Goal: Task Accomplishment & Management: Manage account settings

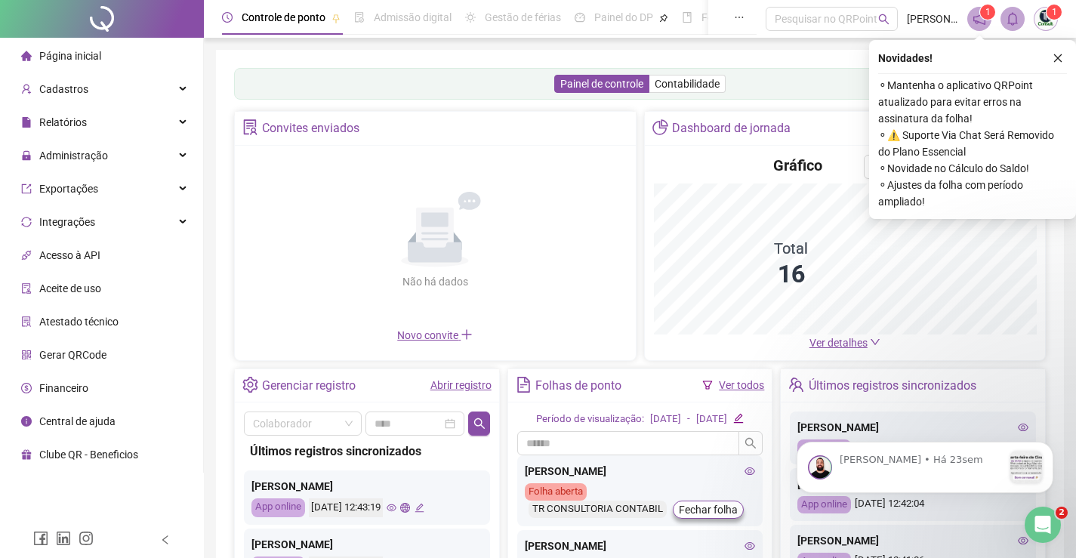
scroll to position [75, 0]
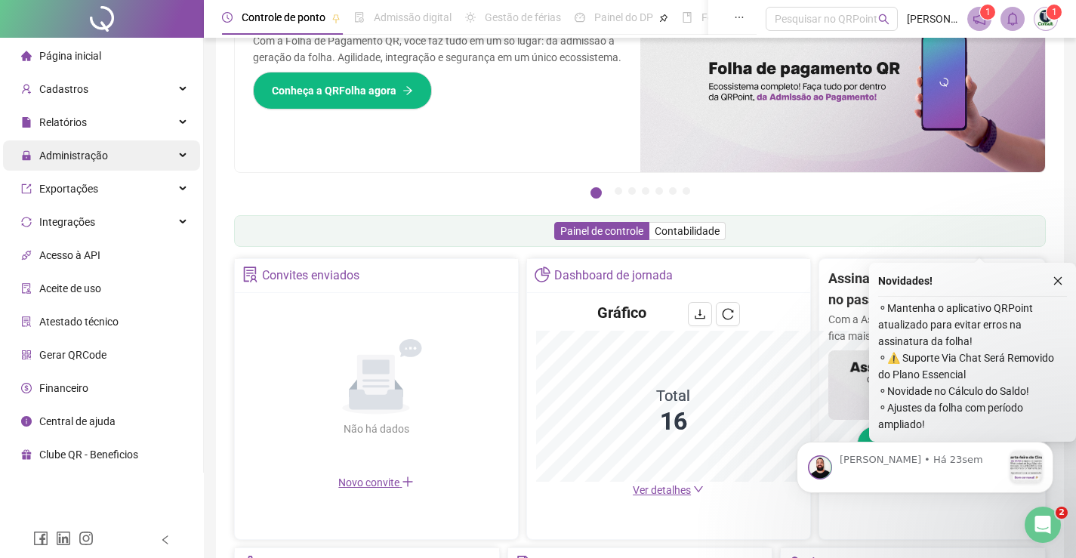
click at [101, 159] on span "Administração" at bounding box center [73, 155] width 69 height 12
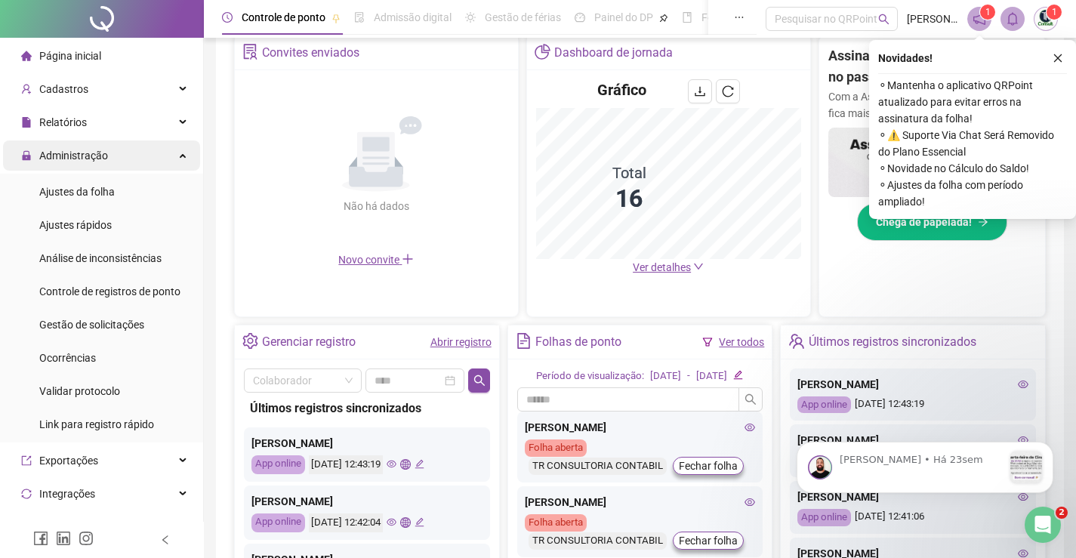
click at [119, 159] on div "Administração" at bounding box center [101, 155] width 197 height 30
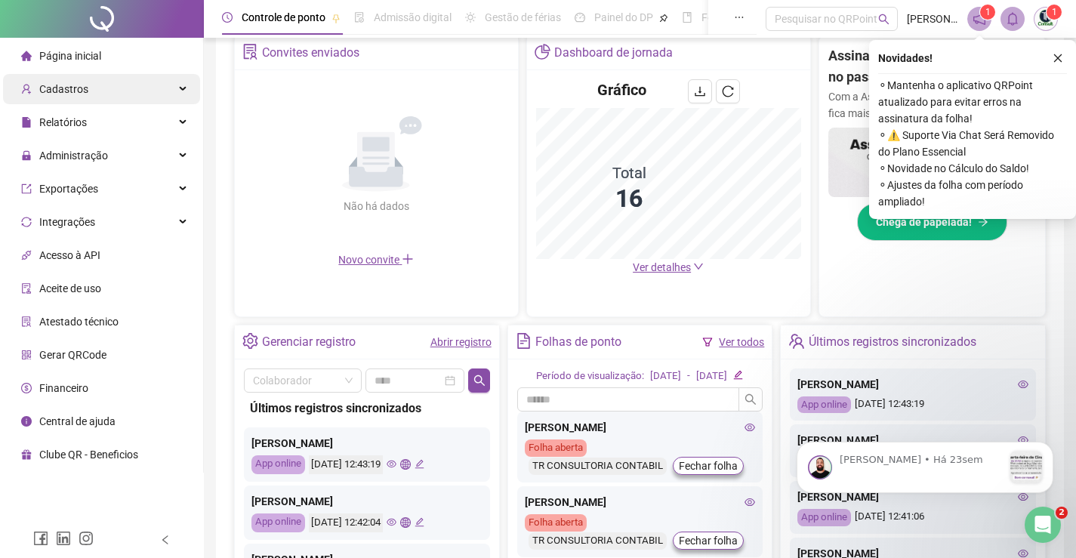
click at [115, 92] on div "Cadastros" at bounding box center [101, 89] width 197 height 30
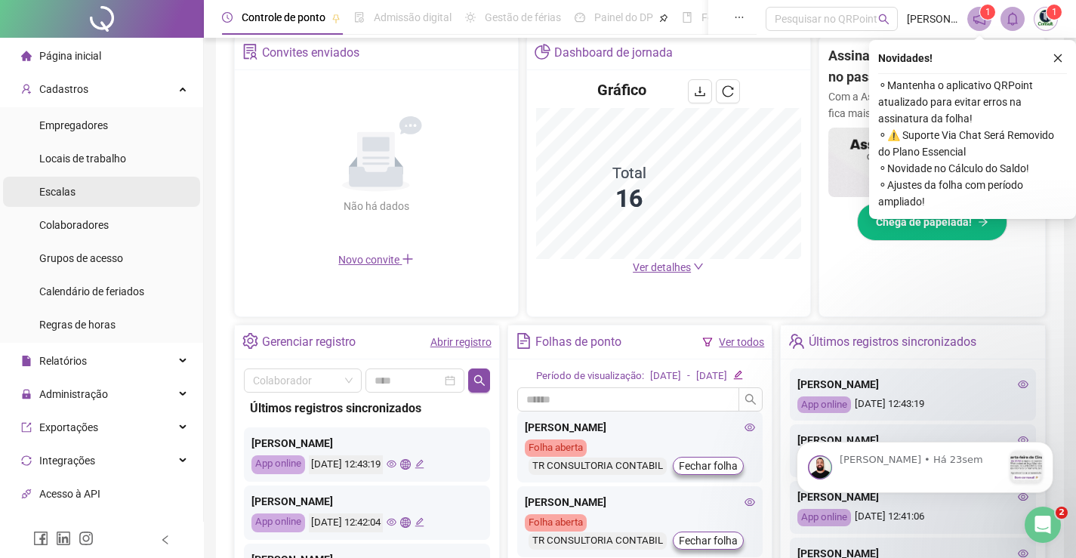
click at [114, 189] on li "Escalas" at bounding box center [101, 192] width 197 height 30
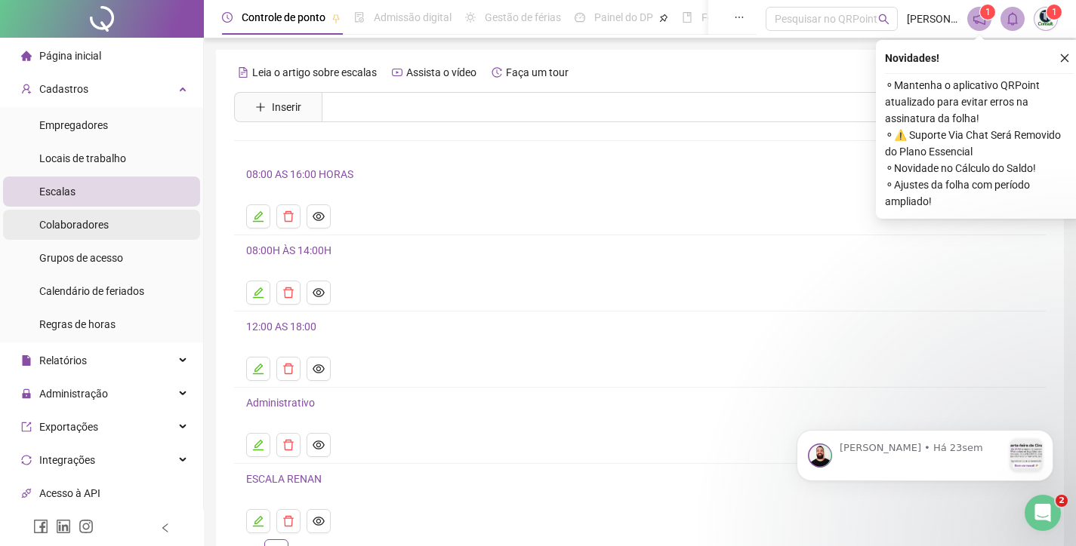
click at [89, 226] on span "Colaboradores" at bounding box center [73, 225] width 69 height 12
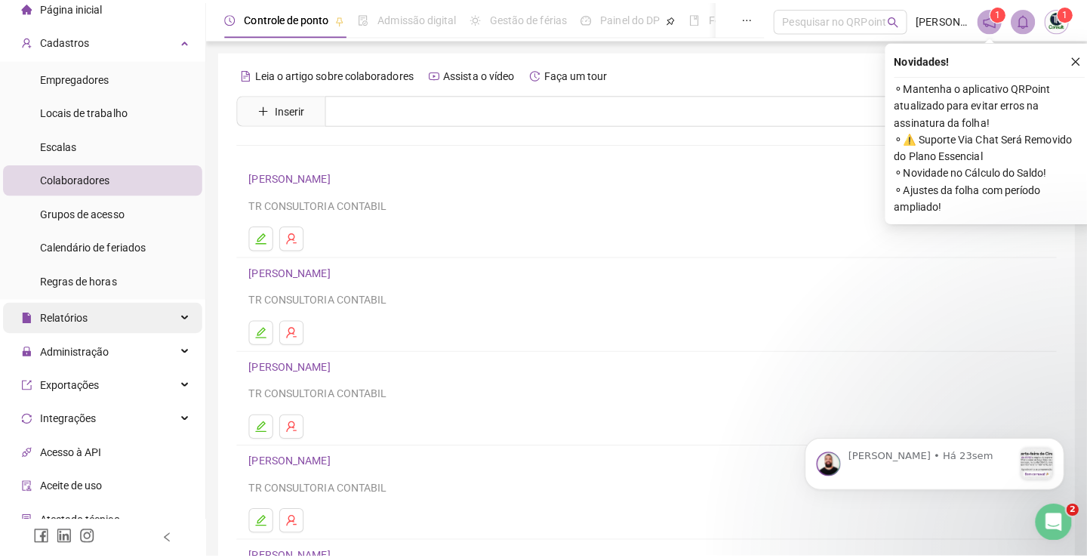
scroll to position [75, 0]
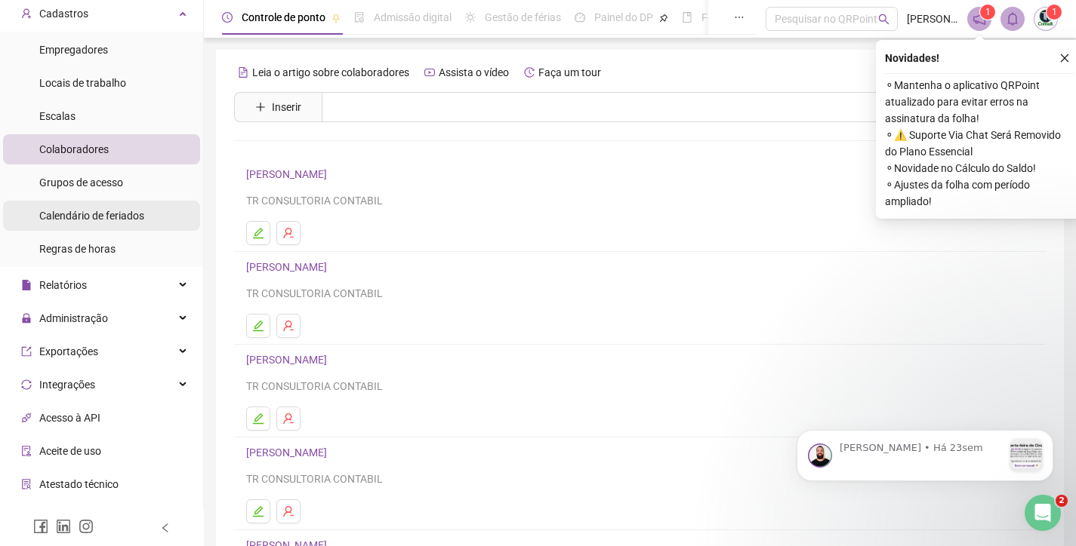
click at [104, 218] on span "Calendário de feriados" at bounding box center [91, 216] width 105 height 12
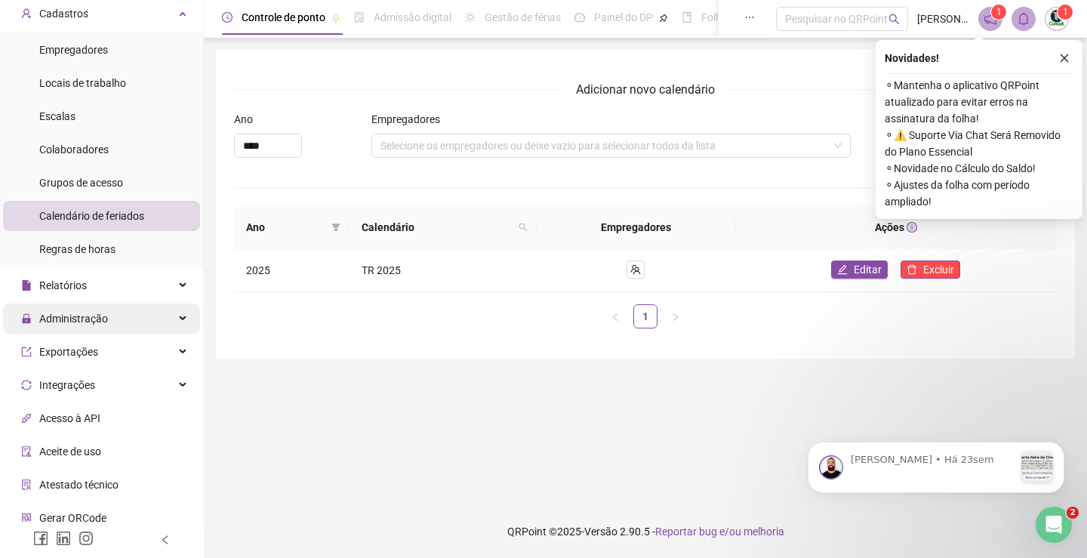
click at [72, 323] on span "Administração" at bounding box center [73, 318] width 69 height 12
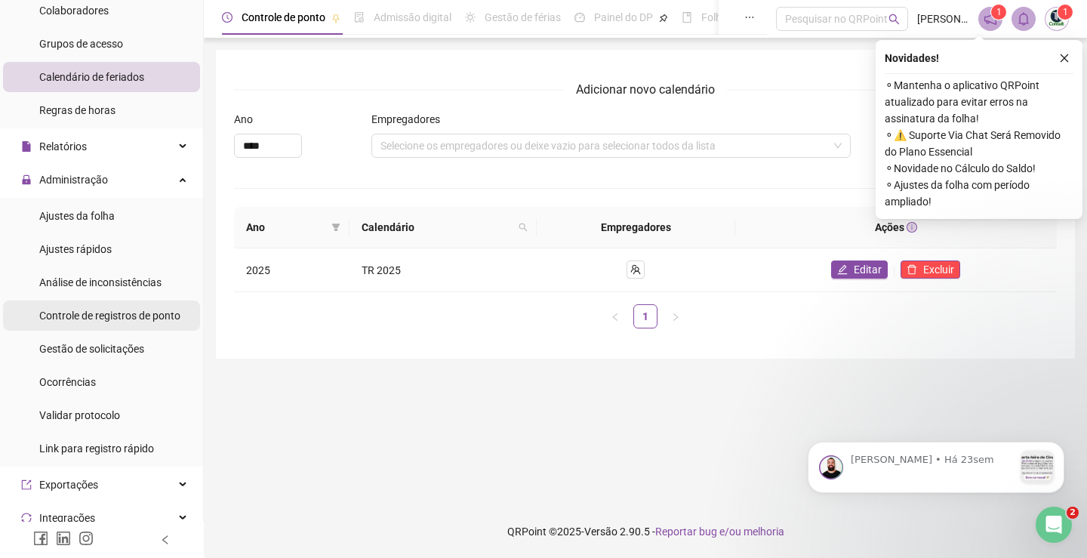
scroll to position [226, 0]
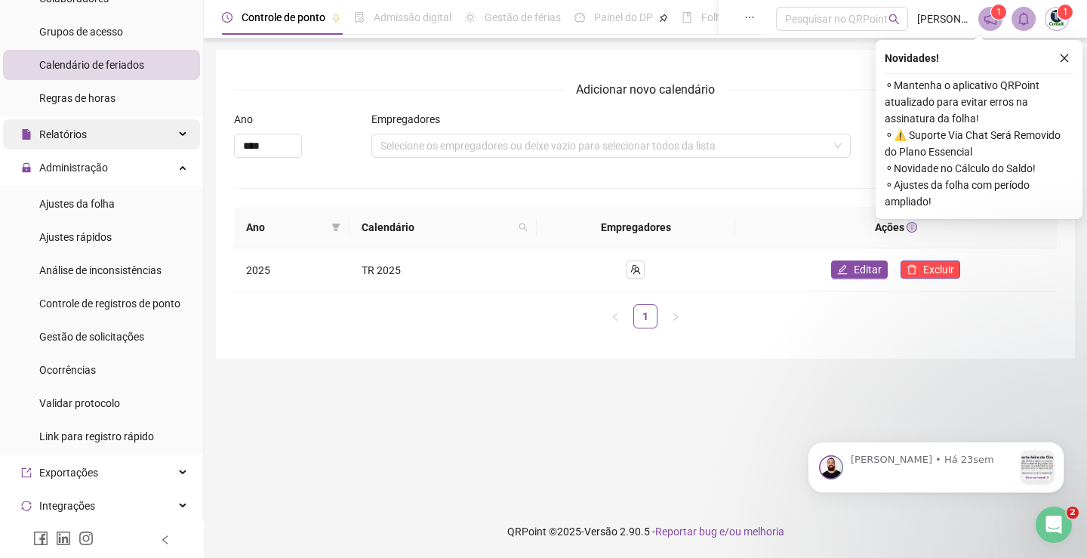
click at [121, 131] on div "Relatórios" at bounding box center [101, 134] width 197 height 30
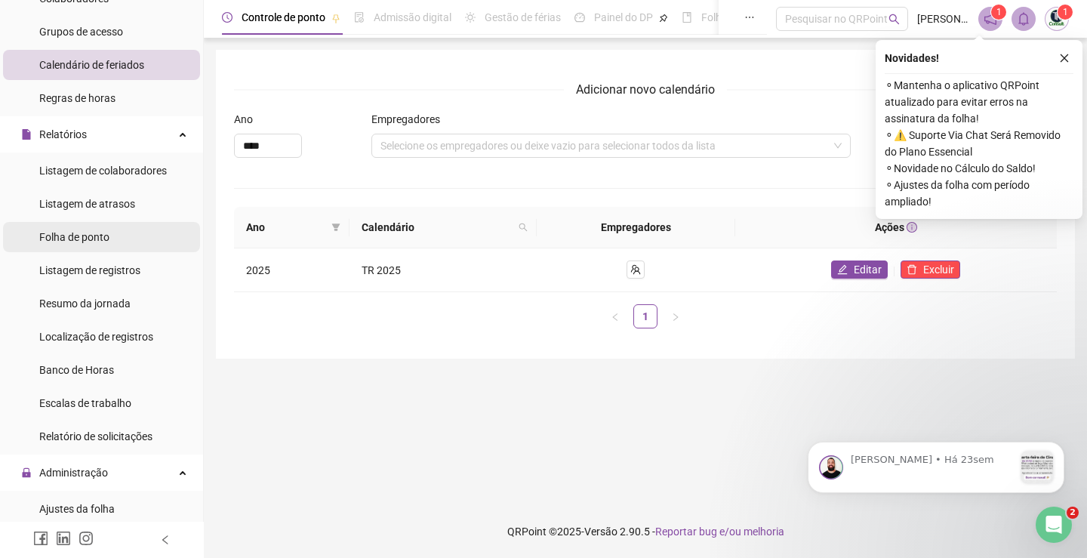
click at [102, 235] on span "Folha de ponto" at bounding box center [74, 237] width 70 height 12
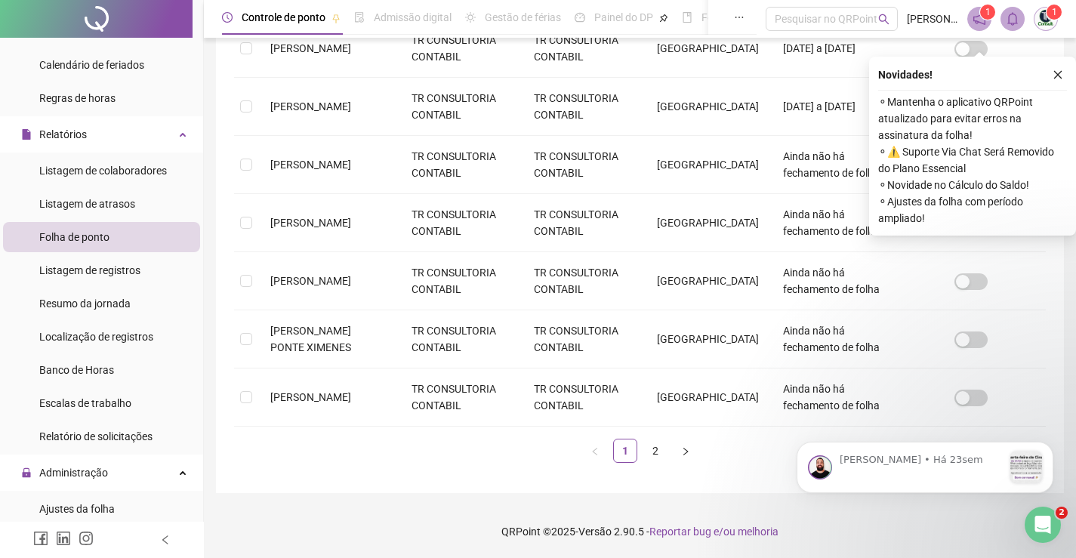
scroll to position [30, 0]
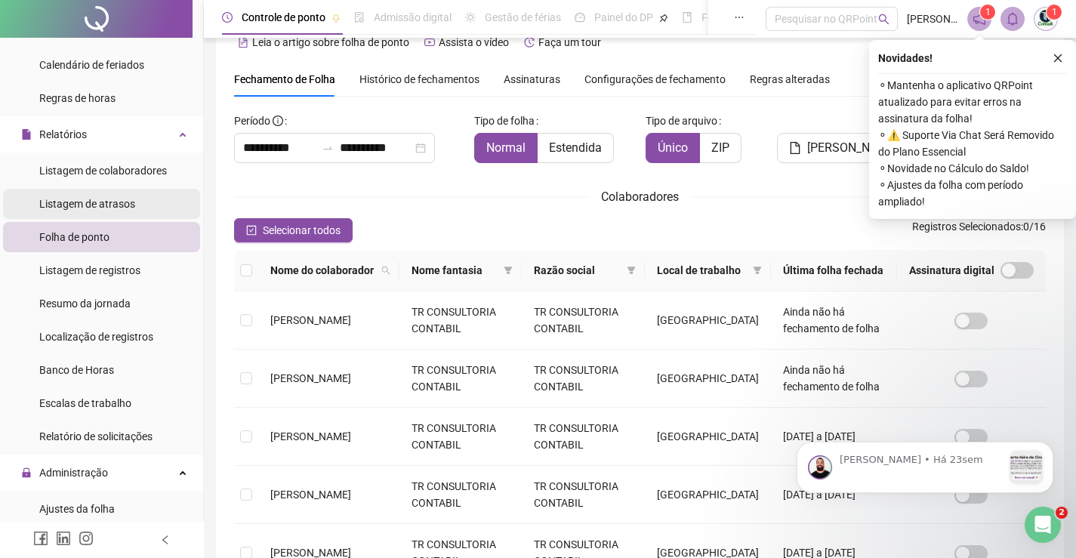
click at [116, 204] on span "Listagem de atrasos" at bounding box center [87, 204] width 96 height 12
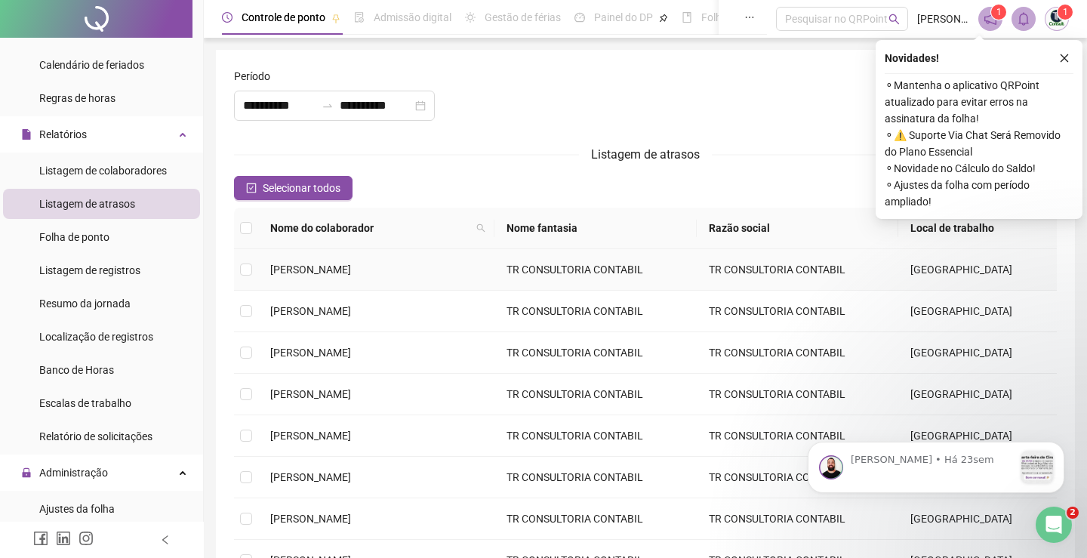
type input "**********"
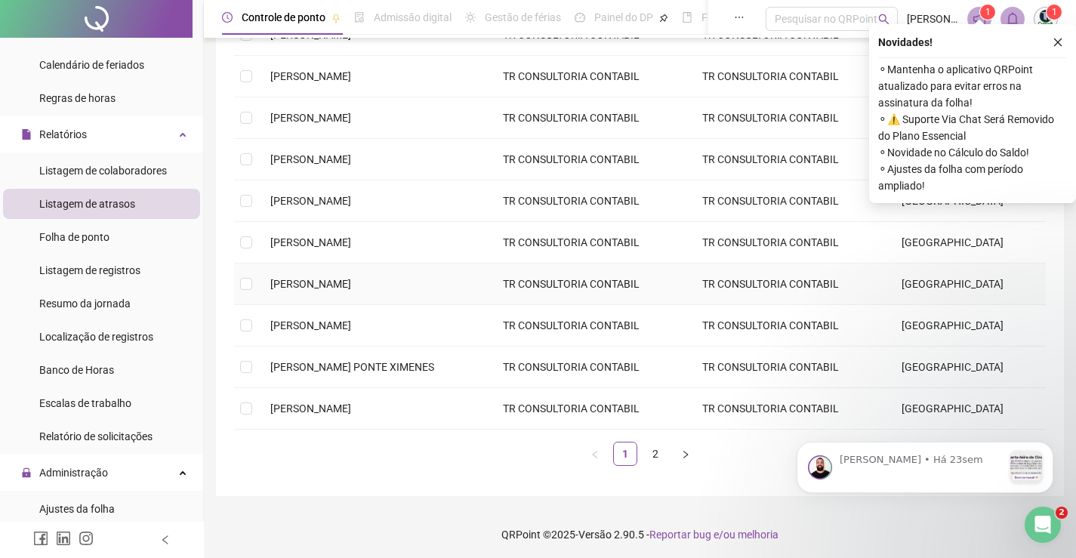
scroll to position [238, 0]
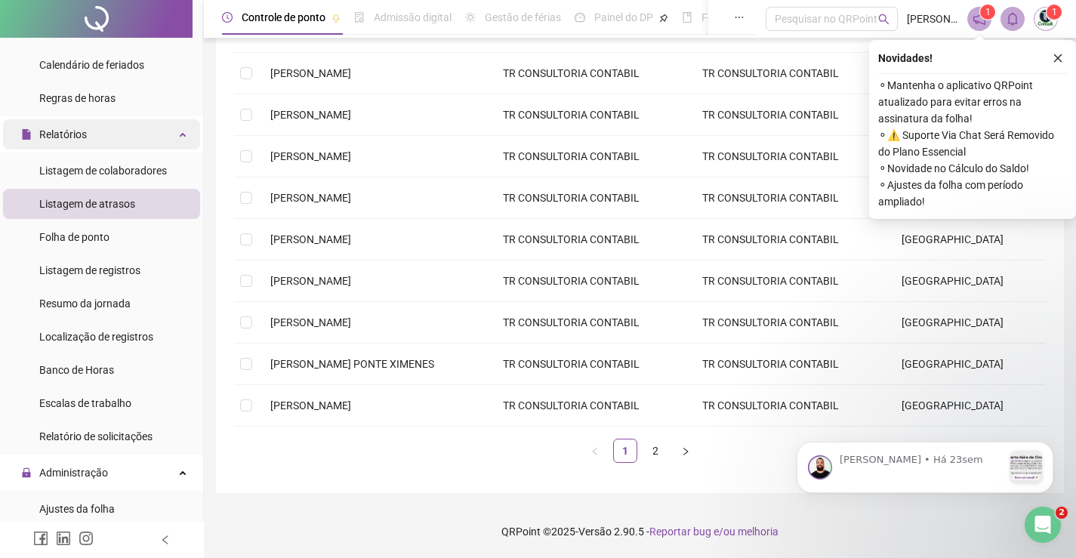
click at [120, 142] on div "Relatórios" at bounding box center [101, 134] width 197 height 30
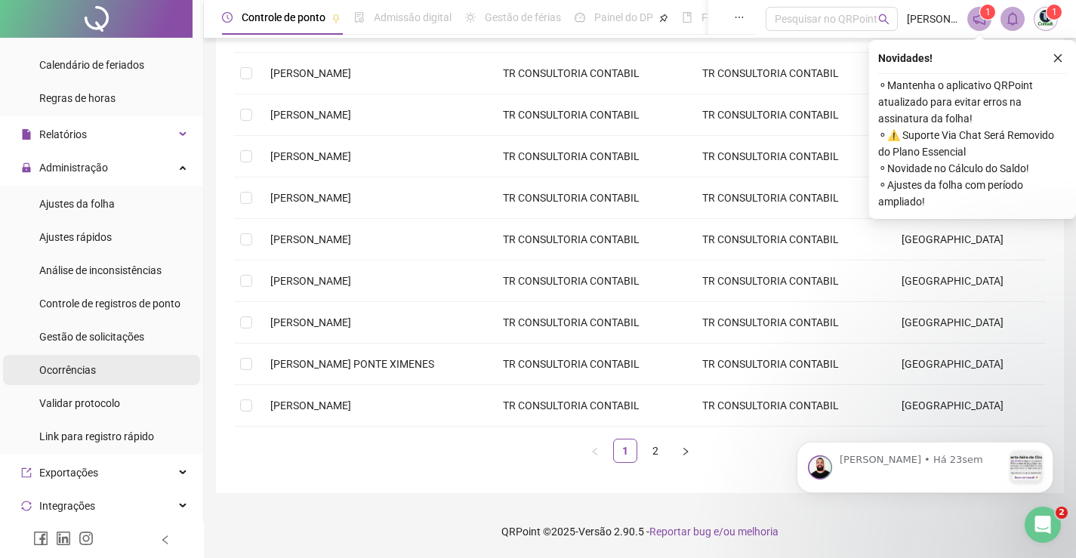
click at [110, 374] on li "Ocorrências" at bounding box center [101, 370] width 197 height 30
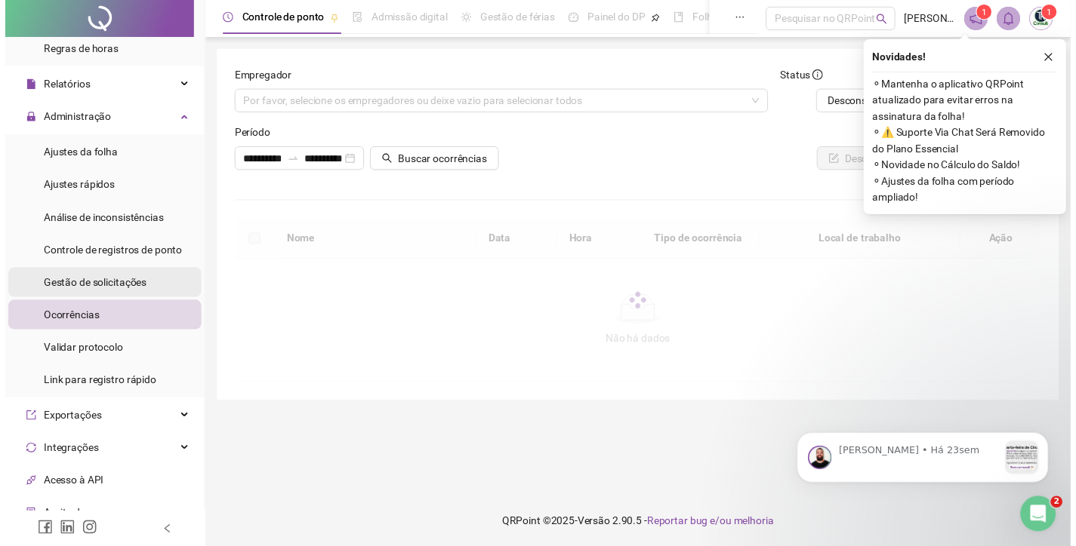
scroll to position [274, 0]
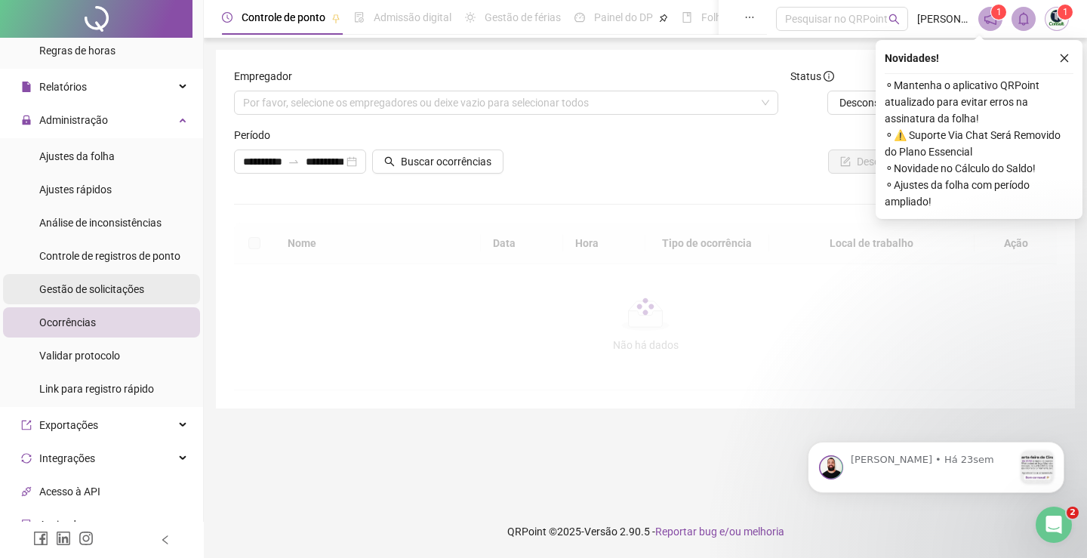
click at [127, 288] on span "Gestão de solicitações" at bounding box center [91, 289] width 105 height 12
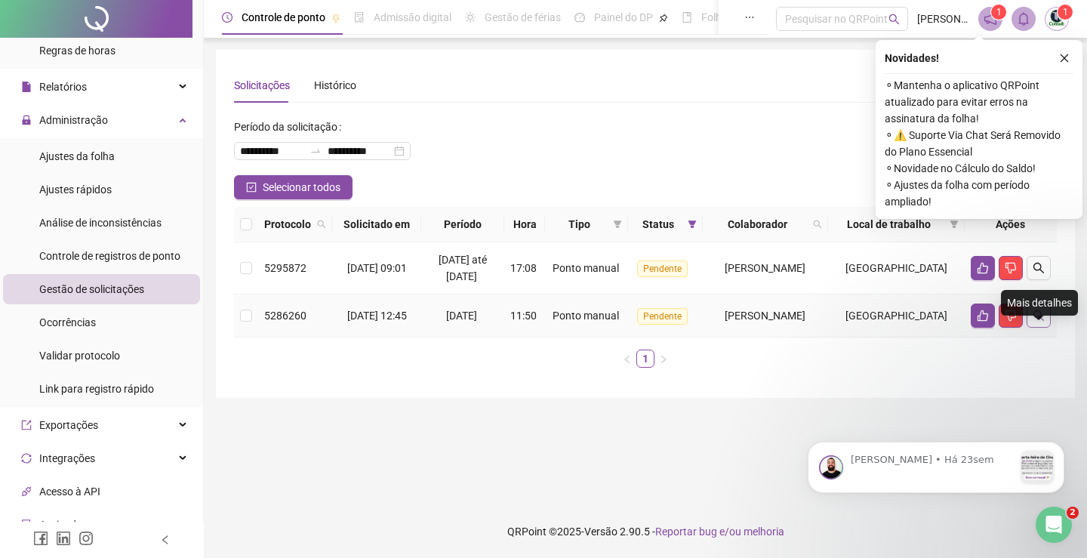
click at [1042, 328] on button "button" at bounding box center [1039, 315] width 24 height 24
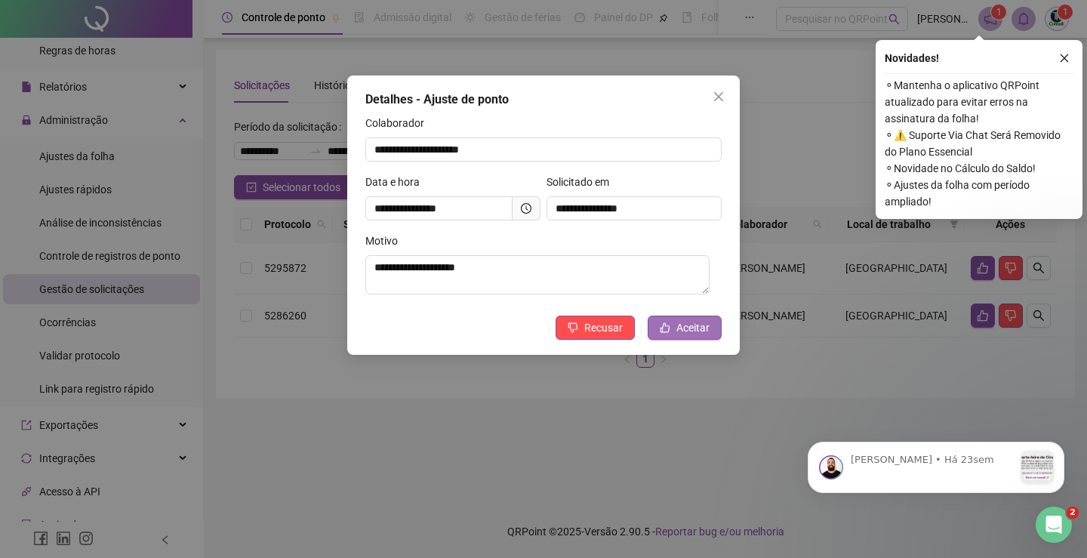
click at [672, 329] on button "Aceitar" at bounding box center [685, 328] width 74 height 24
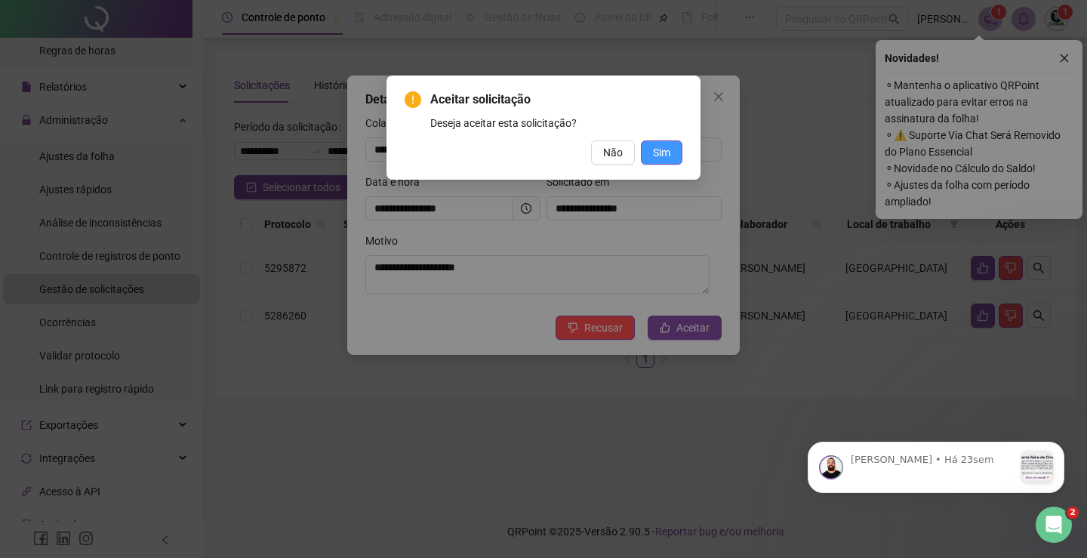
click at [663, 151] on span "Sim" at bounding box center [661, 152] width 17 height 17
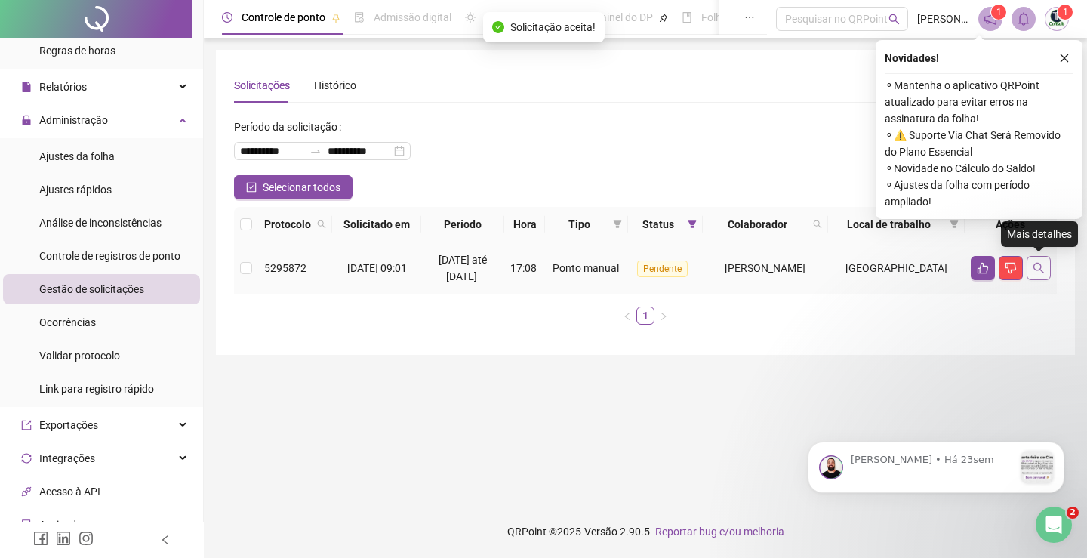
click at [1036, 270] on icon "search" at bounding box center [1038, 268] width 11 height 11
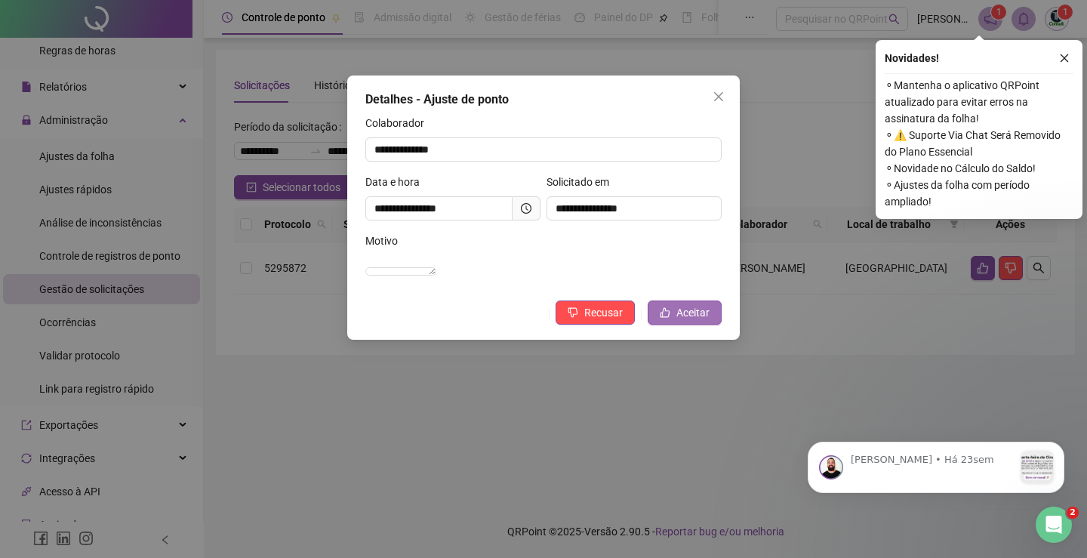
click at [676, 325] on button "Aceitar" at bounding box center [685, 312] width 74 height 24
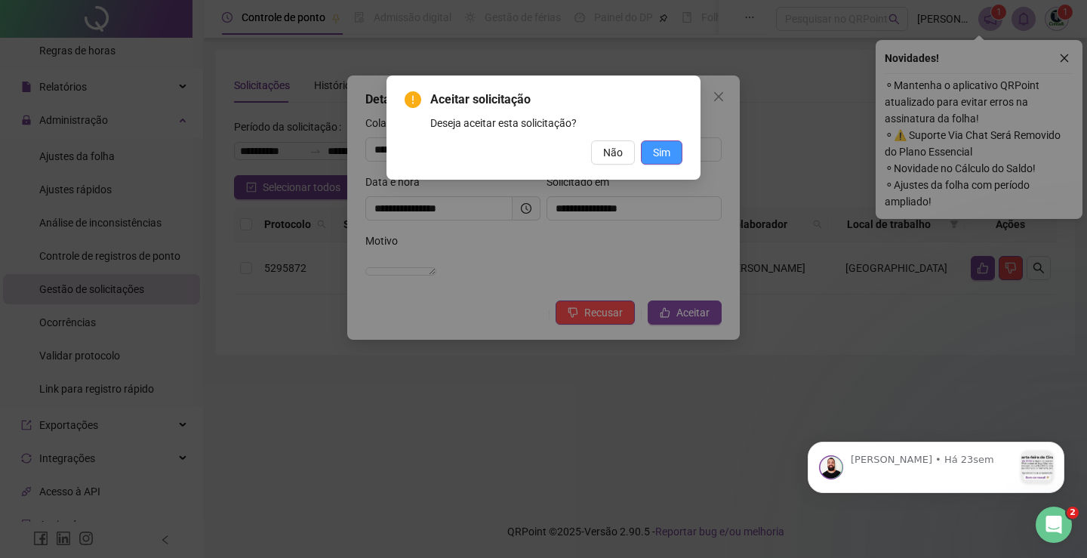
click at [652, 154] on button "Sim" at bounding box center [662, 152] width 42 height 24
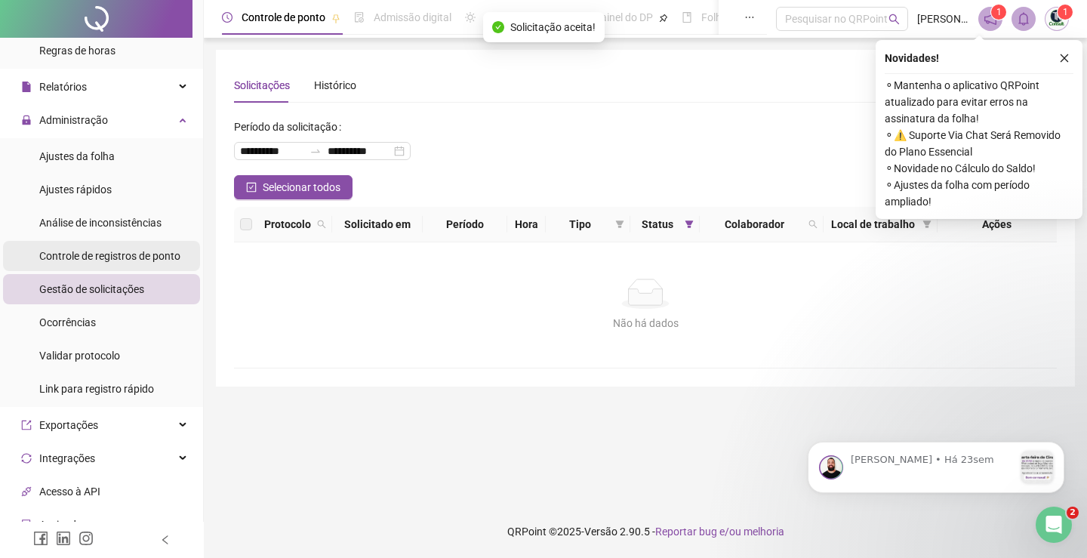
click at [94, 257] on span "Controle de registros de ponto" at bounding box center [109, 256] width 141 height 12
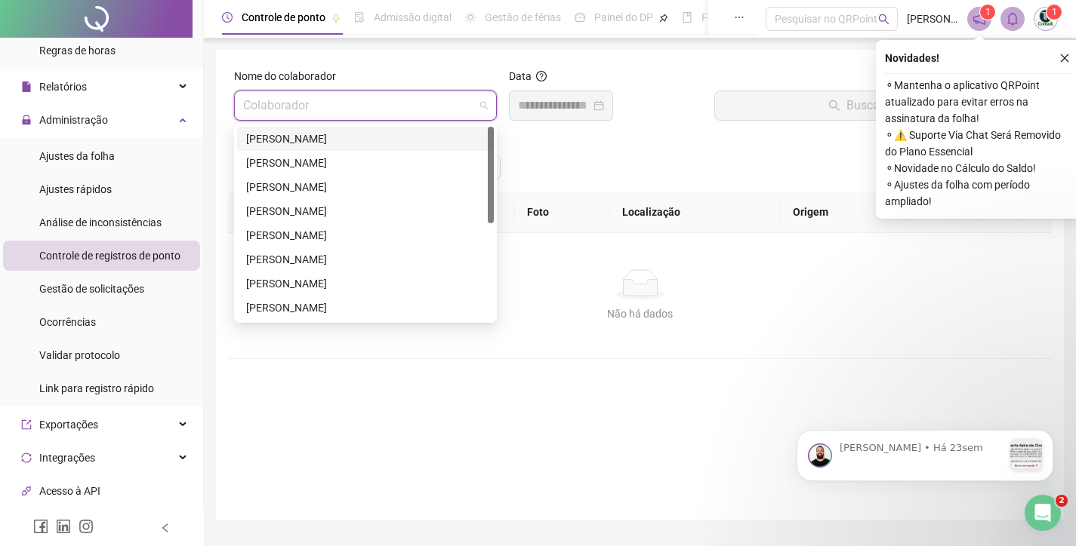
click at [368, 115] on input "search" at bounding box center [358, 105] width 231 height 29
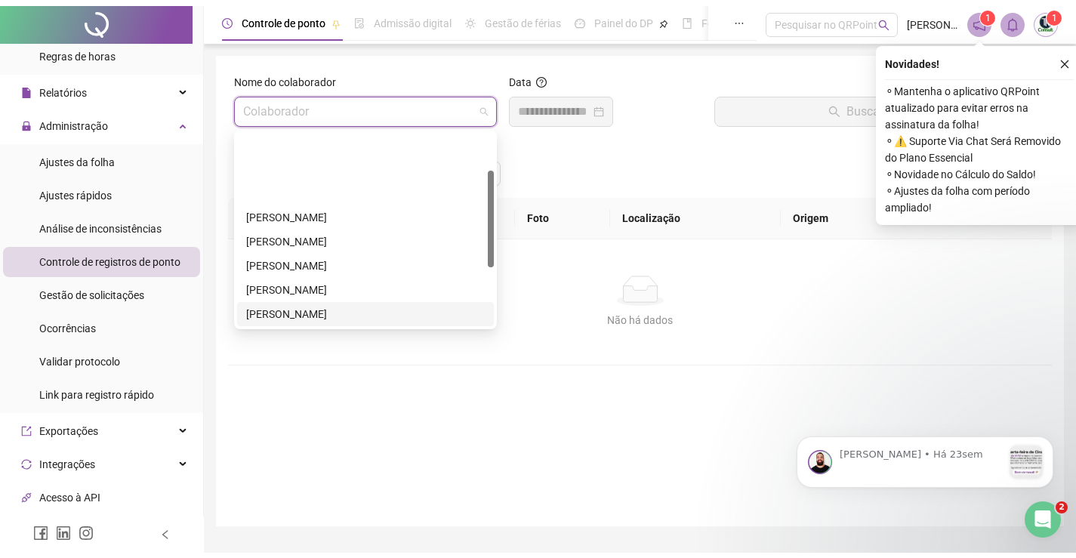
scroll to position [75, 0]
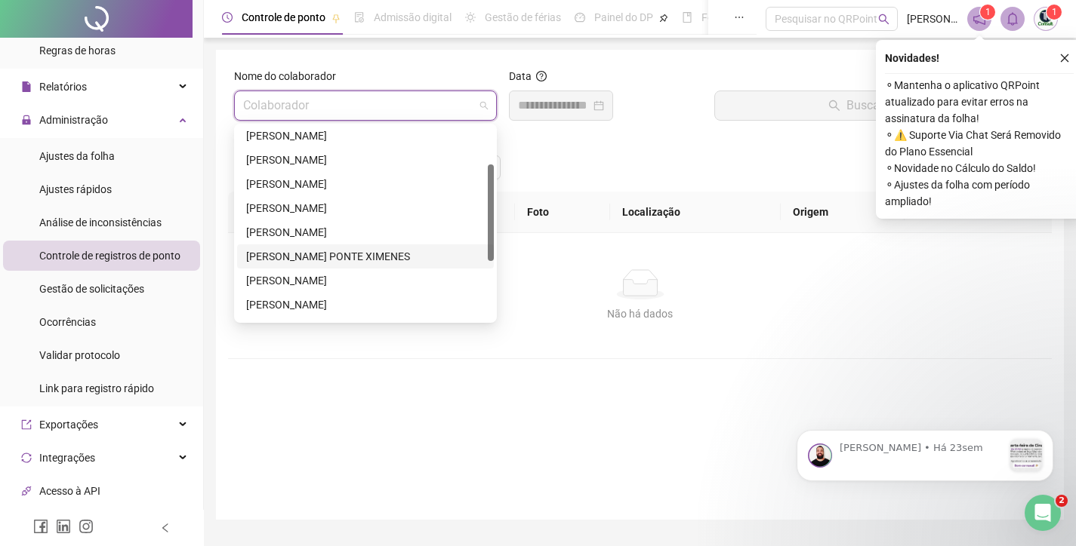
click at [320, 256] on div "[PERSON_NAME] PONTE XIMENES" at bounding box center [365, 256] width 239 height 17
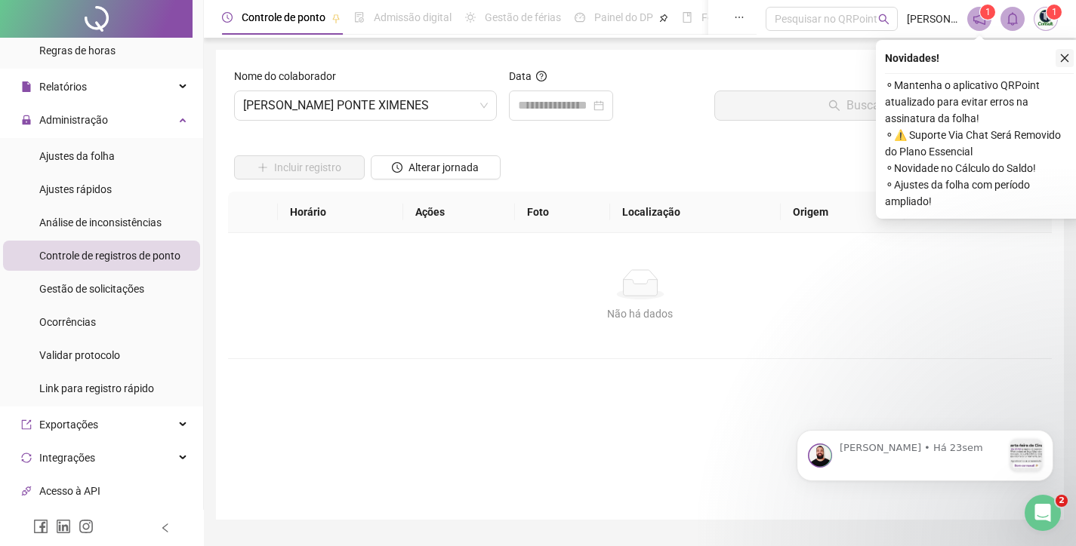
click at [1064, 59] on icon "close" at bounding box center [1064, 58] width 11 height 11
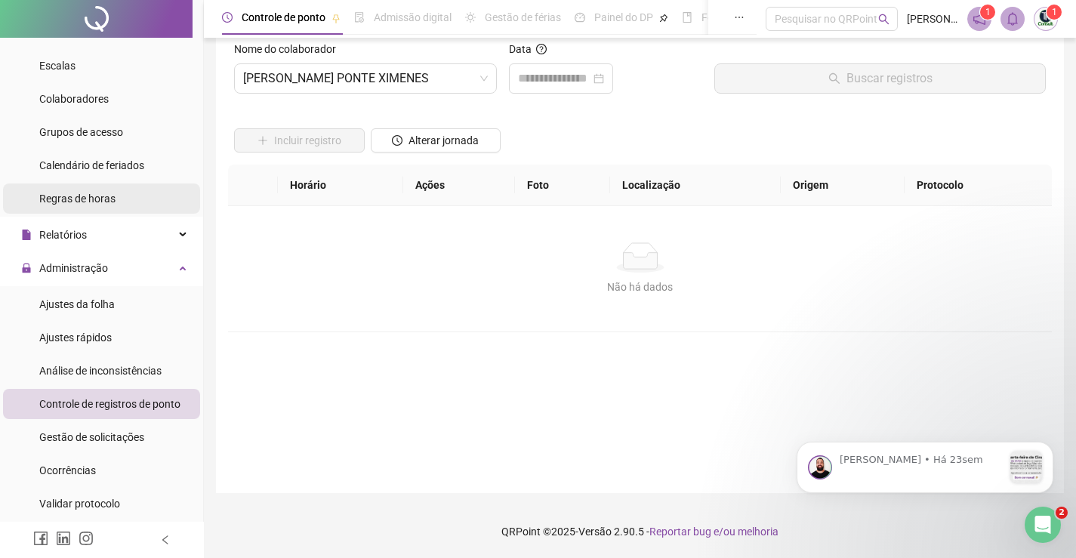
scroll to position [123, 0]
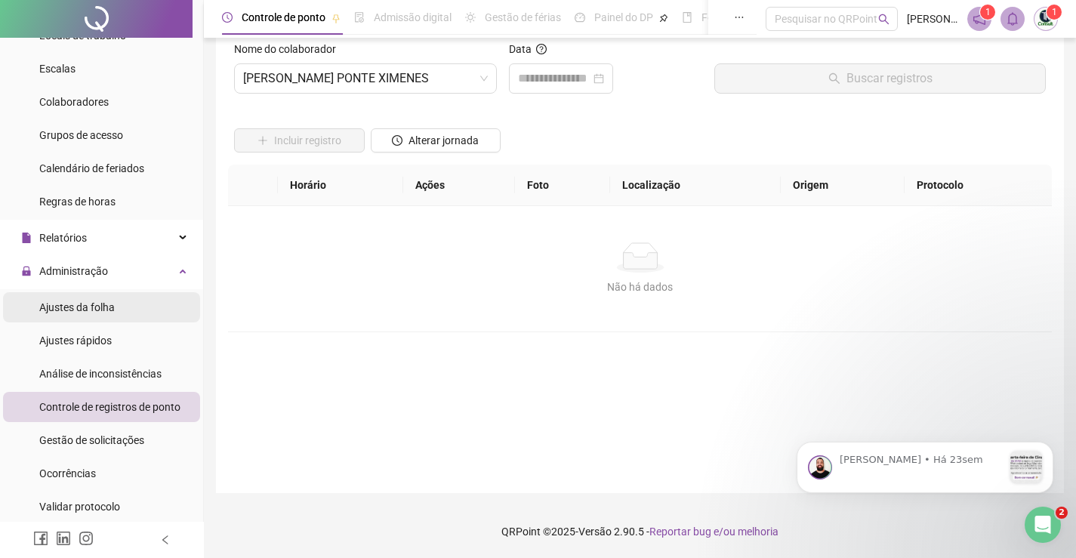
click at [91, 304] on span "Ajustes da folha" at bounding box center [76, 307] width 75 height 12
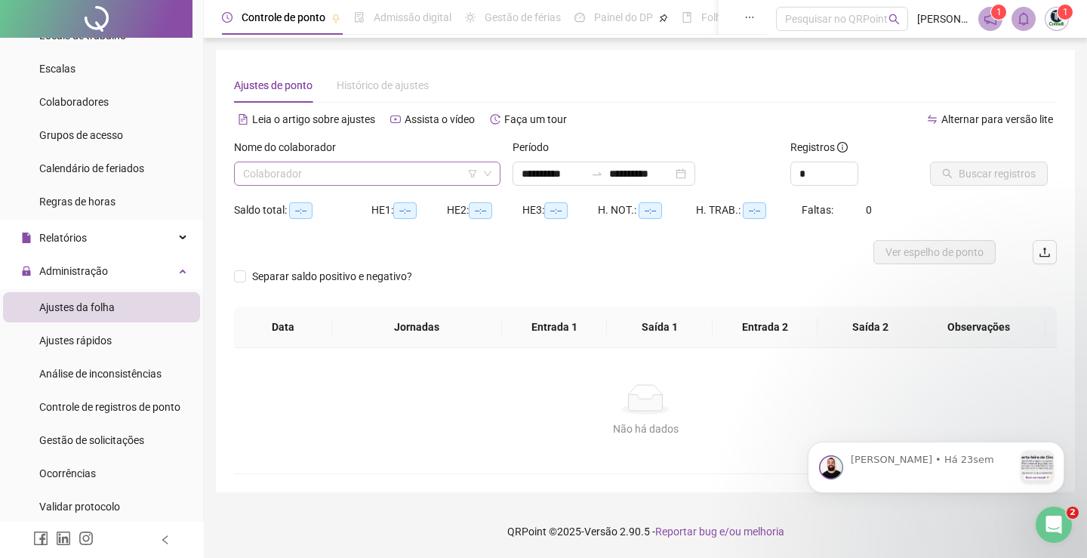
type input "**********"
click at [487, 171] on icon "down" at bounding box center [487, 173] width 9 height 9
click at [432, 180] on input "search" at bounding box center [360, 173] width 235 height 23
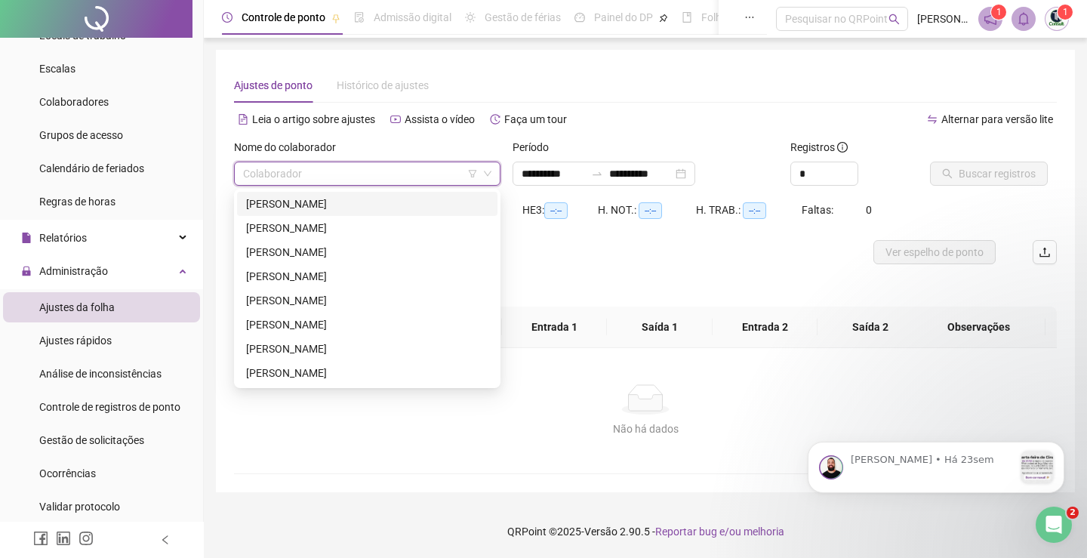
click at [333, 208] on div "[PERSON_NAME]" at bounding box center [367, 203] width 242 height 17
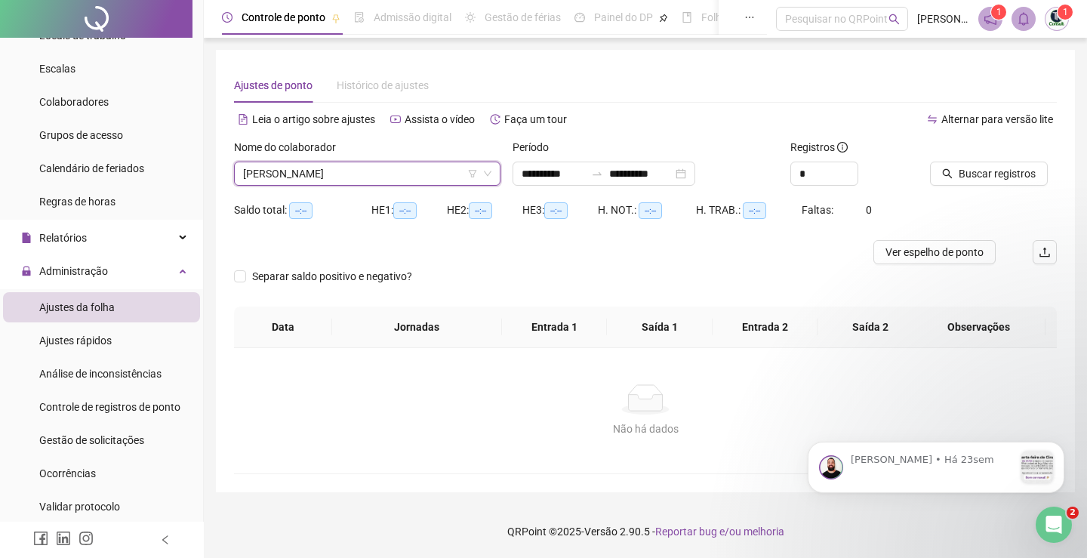
click at [399, 174] on span "[PERSON_NAME]" at bounding box center [367, 173] width 248 height 23
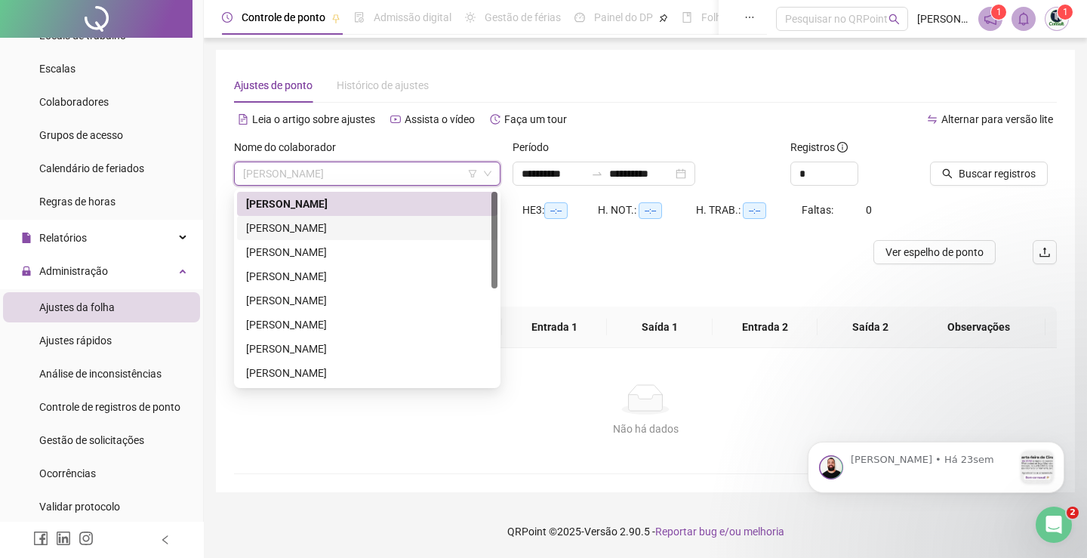
click at [377, 223] on div "[PERSON_NAME]" at bounding box center [367, 228] width 242 height 17
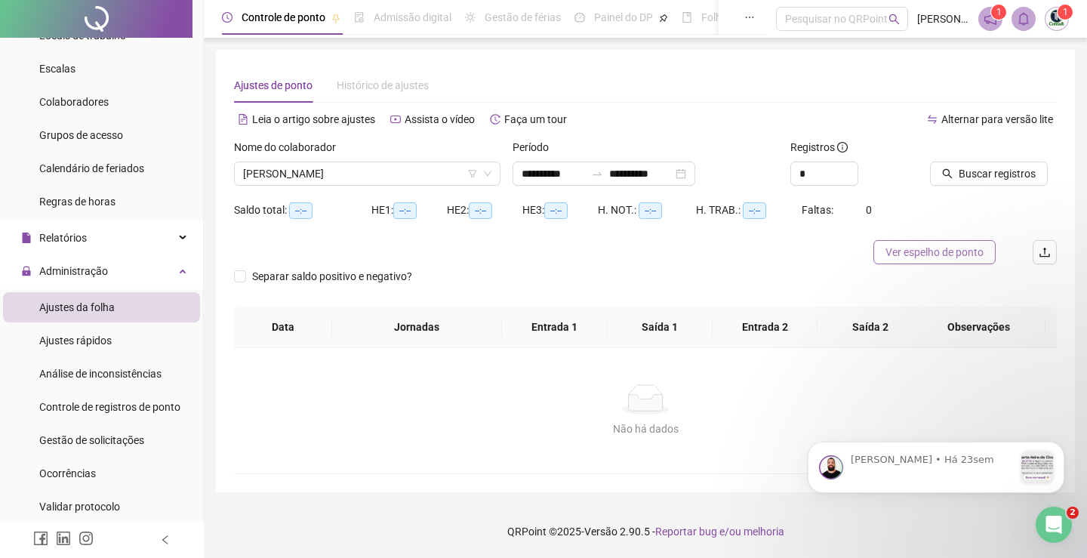
click at [954, 248] on span "Ver espelho de ponto" at bounding box center [934, 252] width 98 height 17
click at [941, 251] on span "Ver espelho de ponto" at bounding box center [934, 252] width 98 height 17
click at [992, 182] on button "Buscar registros" at bounding box center [989, 174] width 118 height 24
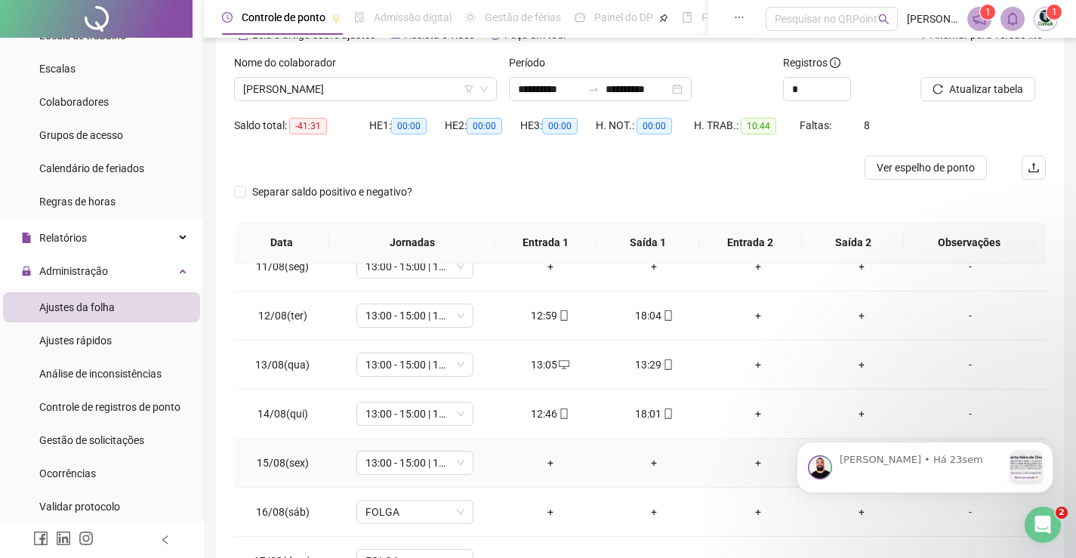
scroll to position [195, 0]
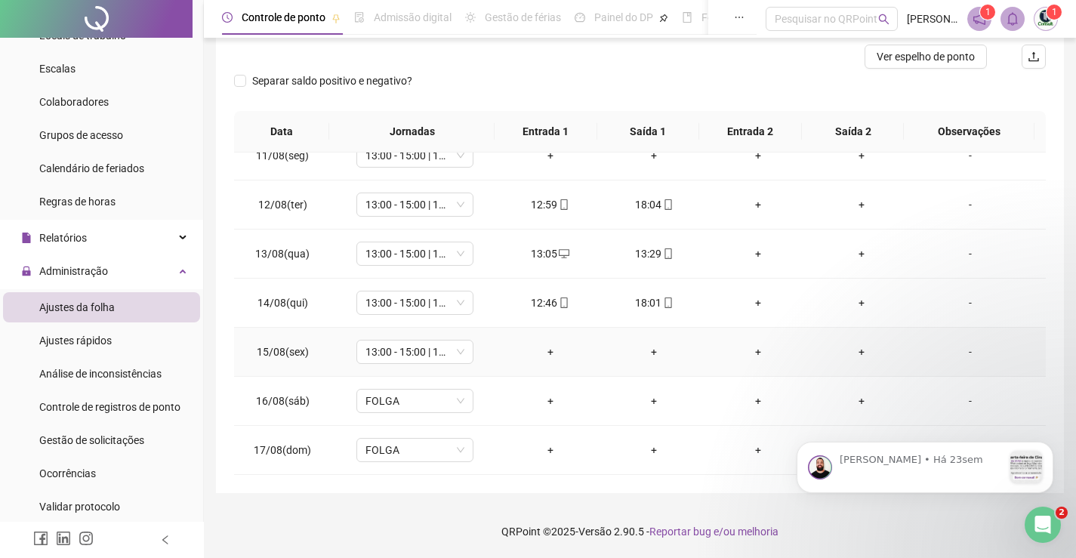
click at [956, 352] on div "-" at bounding box center [969, 351] width 89 height 17
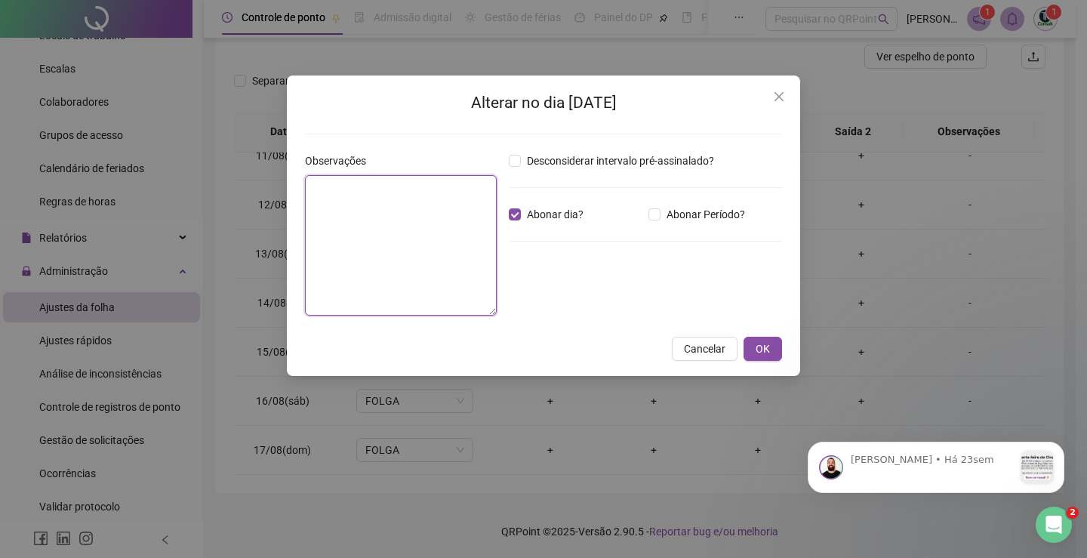
click at [334, 211] on textarea at bounding box center [401, 245] width 192 height 140
type textarea "*"
type textarea "*******"
click at [773, 346] on button "OK" at bounding box center [762, 349] width 38 height 24
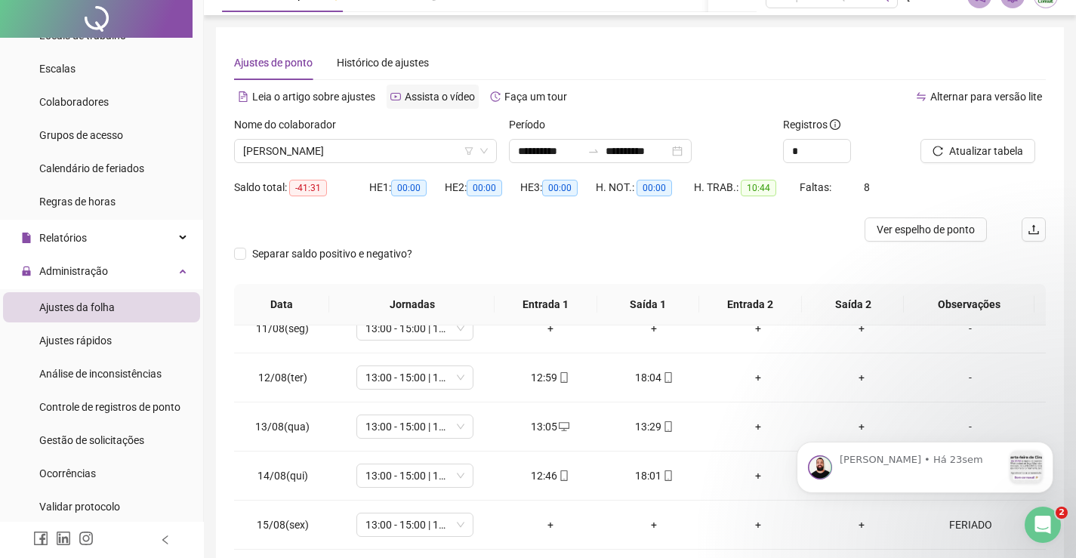
scroll to position [0, 0]
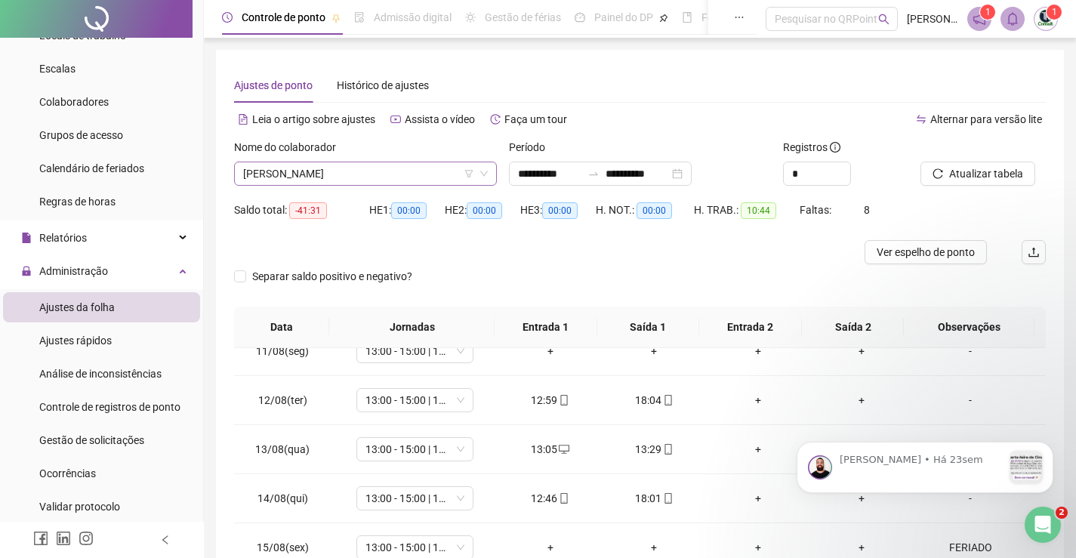
click at [426, 180] on span "[PERSON_NAME]" at bounding box center [365, 173] width 245 height 23
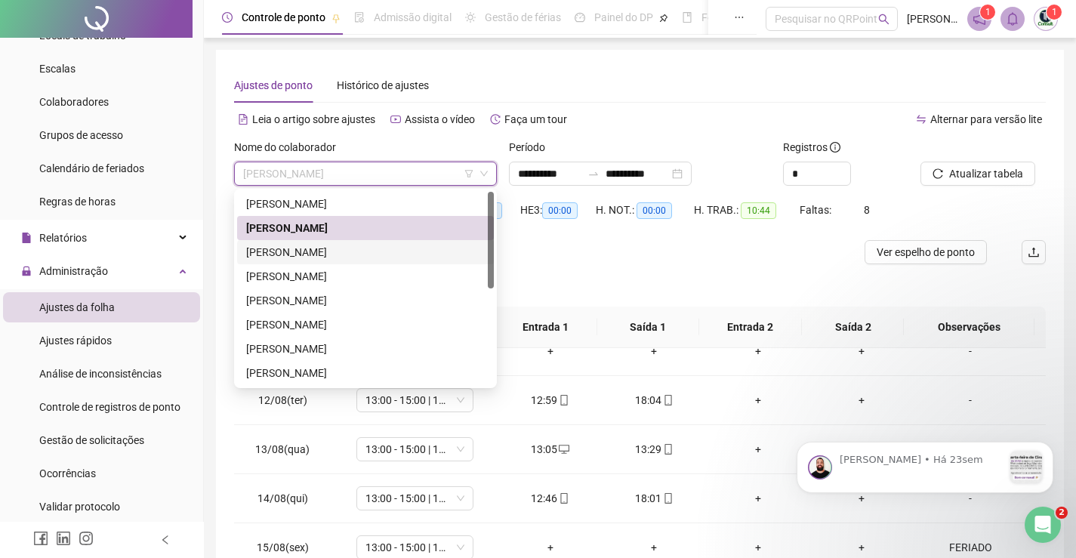
scroll to position [75, 0]
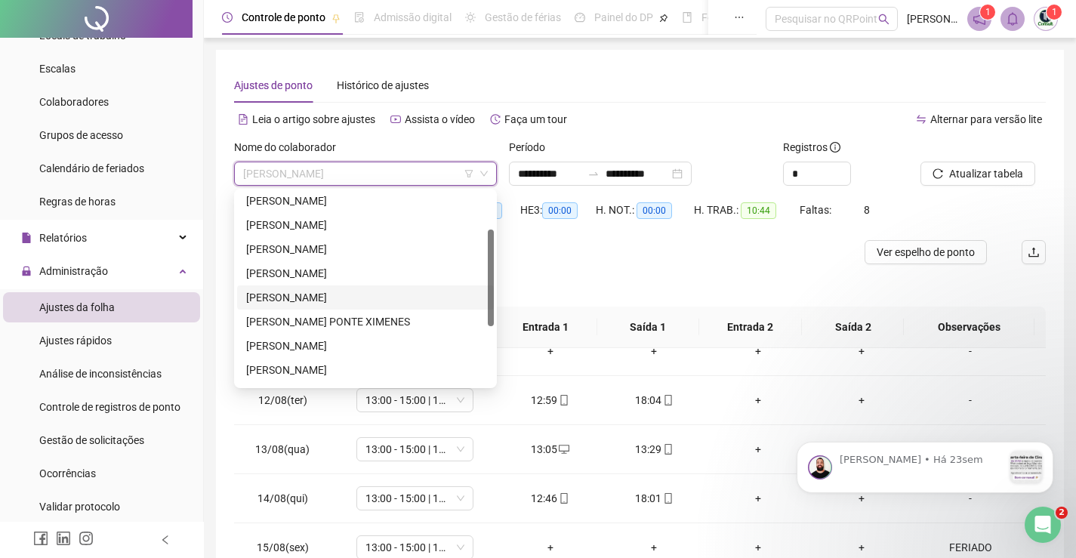
click at [330, 294] on div "[PERSON_NAME]" at bounding box center [365, 297] width 239 height 17
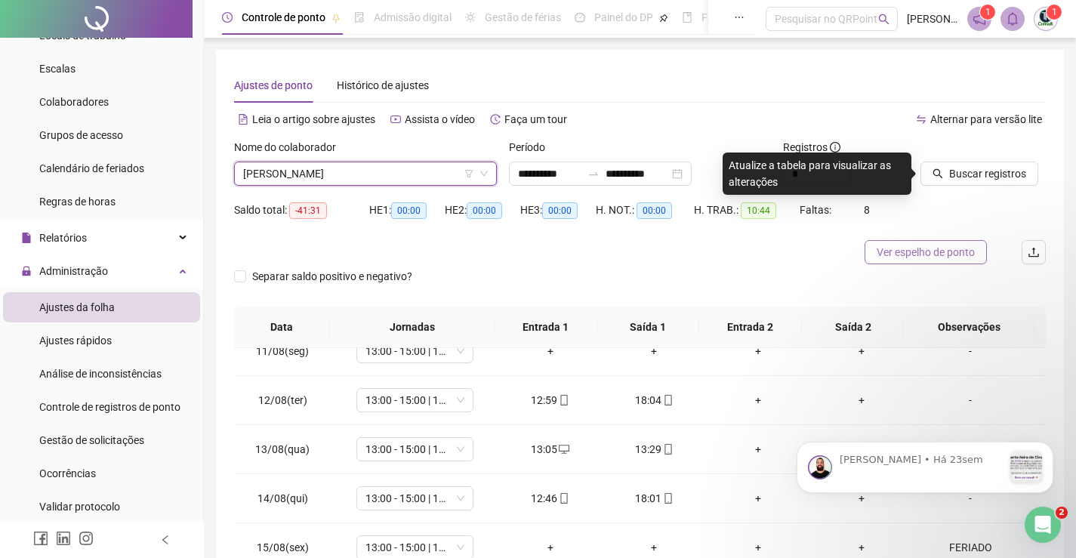
click at [919, 243] on button "Ver espelho de ponto" at bounding box center [925, 252] width 122 height 24
click at [331, 176] on span "[PERSON_NAME]" at bounding box center [365, 173] width 245 height 23
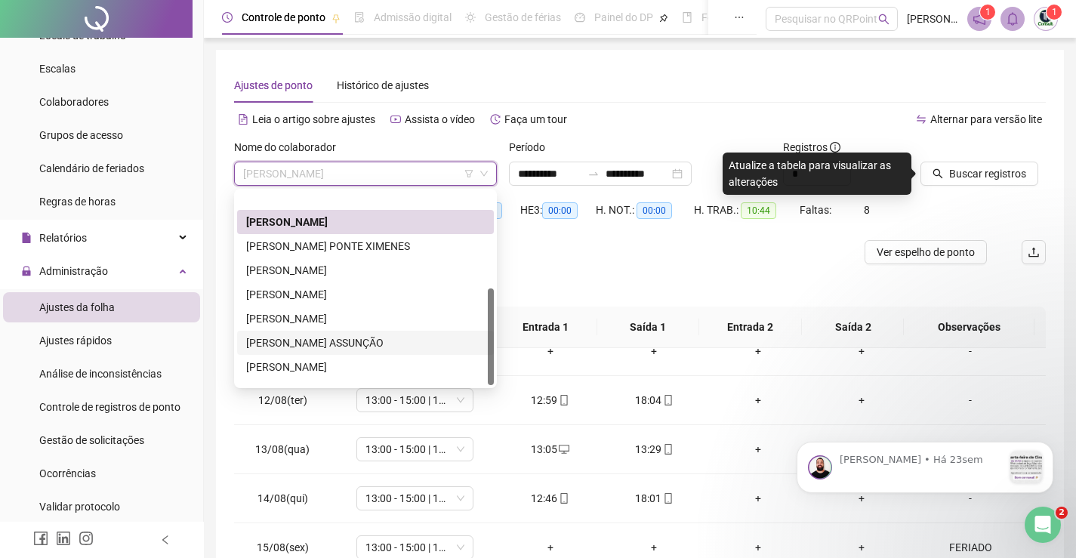
scroll to position [193, 0]
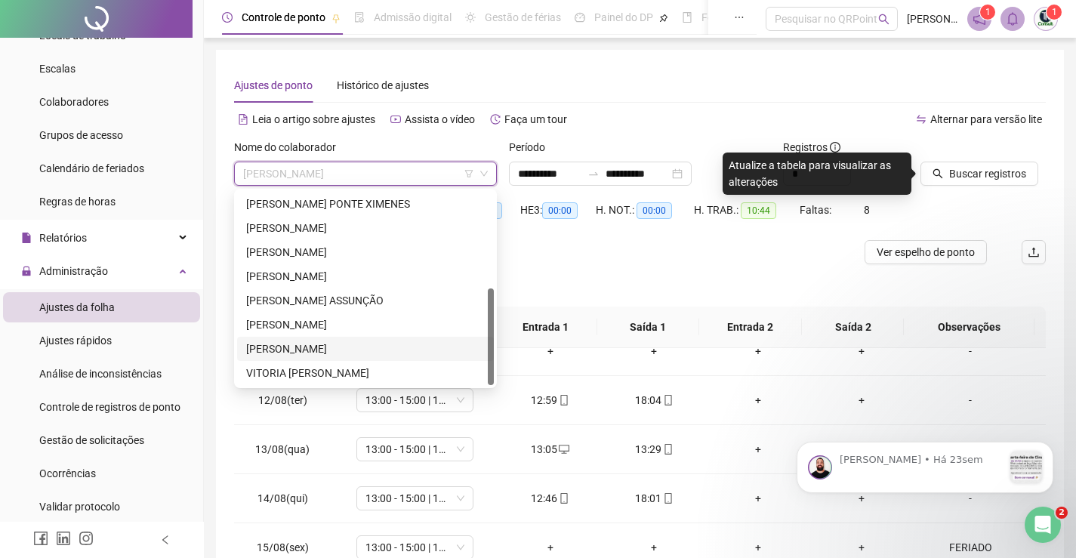
click at [340, 344] on div "[PERSON_NAME]" at bounding box center [365, 348] width 239 height 17
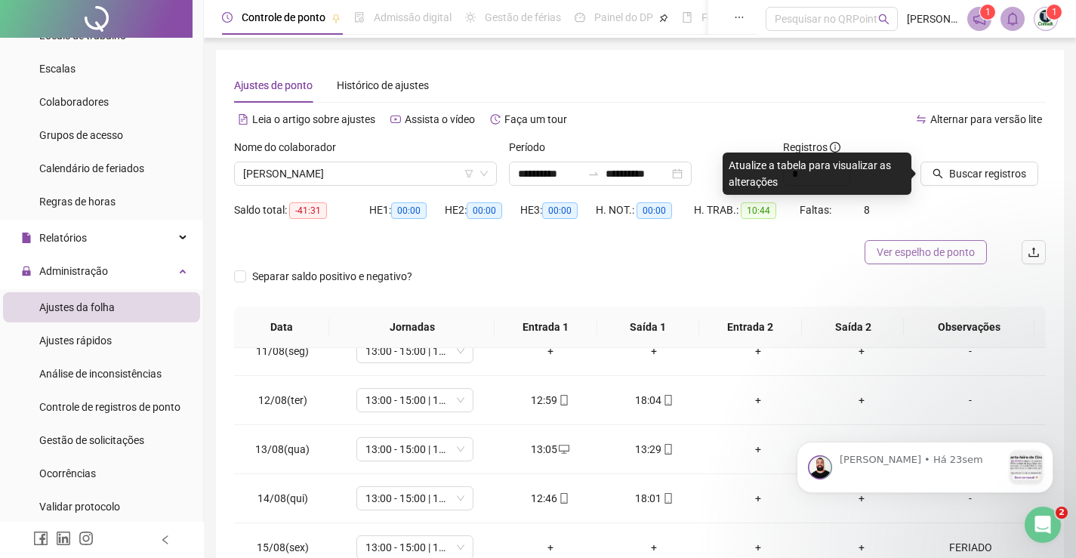
click at [930, 251] on span "Ver espelho de ponto" at bounding box center [925, 252] width 98 height 17
